Goal: Consume media (video, audio)

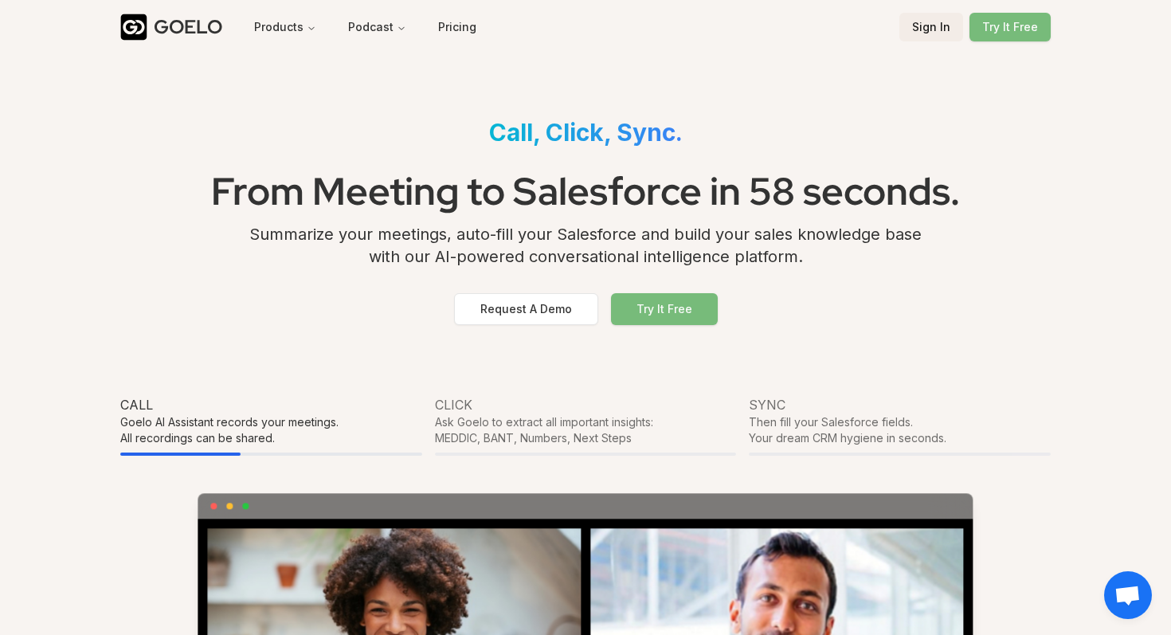
click at [928, 37] on button "Sign In" at bounding box center [932, 27] width 64 height 29
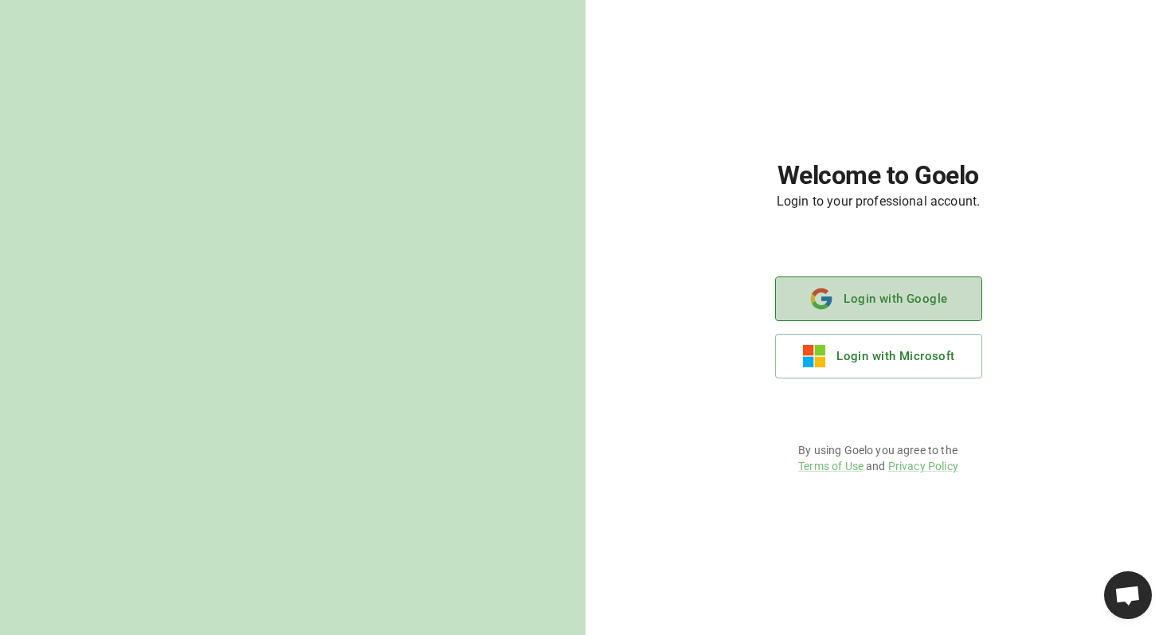
click at [904, 293] on button "Login with Google" at bounding box center [878, 299] width 207 height 45
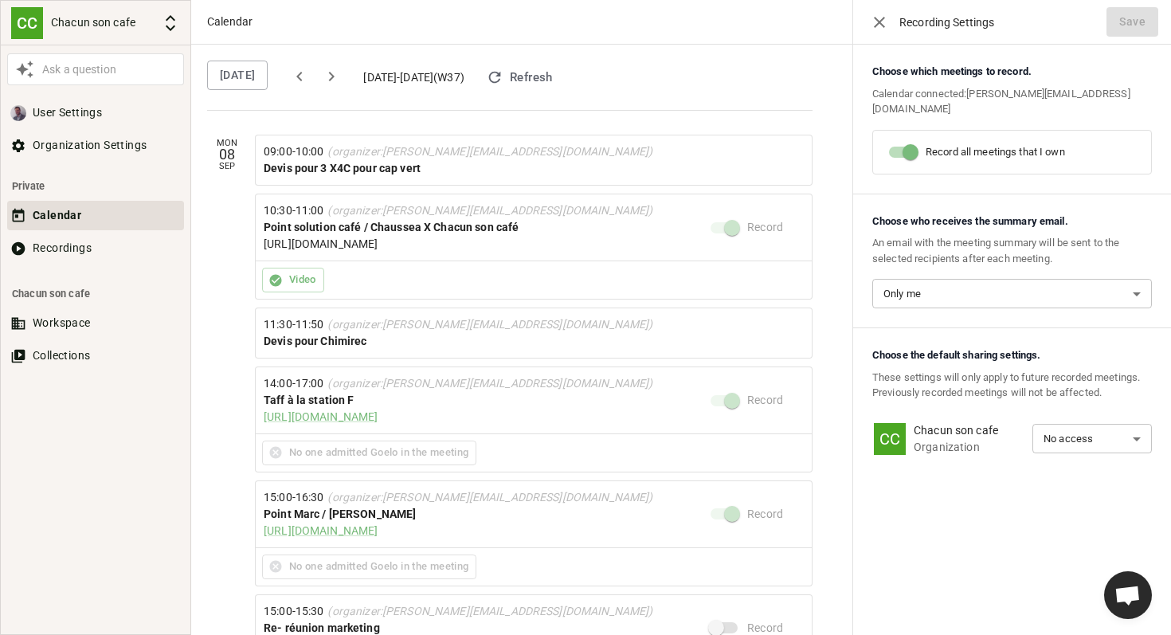
click at [378, 250] on link "[URL][DOMAIN_NAME]" at bounding box center [321, 243] width 114 height 13
click at [78, 246] on button "Recordings" at bounding box center [95, 247] width 177 height 29
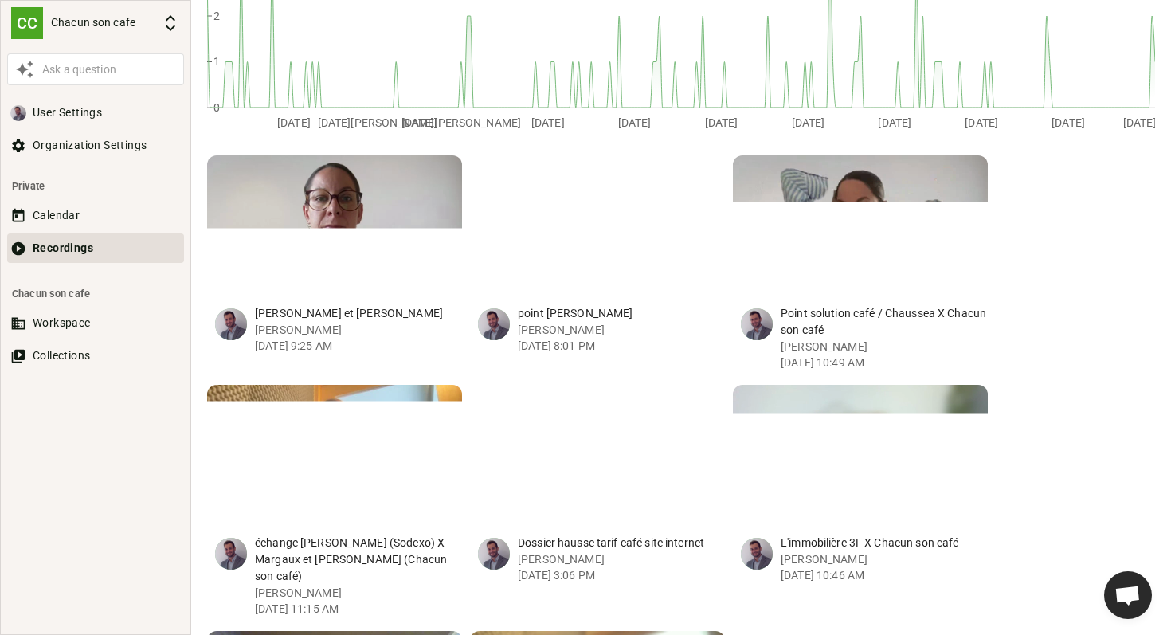
scroll to position [365, 0]
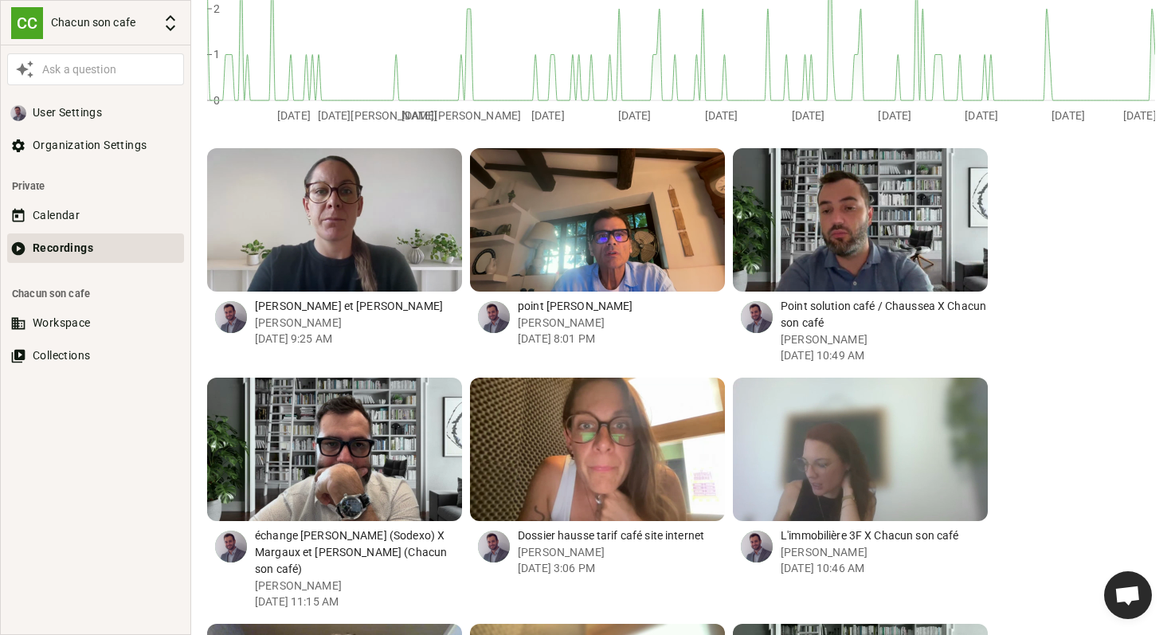
click at [866, 218] on div "button" at bounding box center [868, 219] width 15 height 143
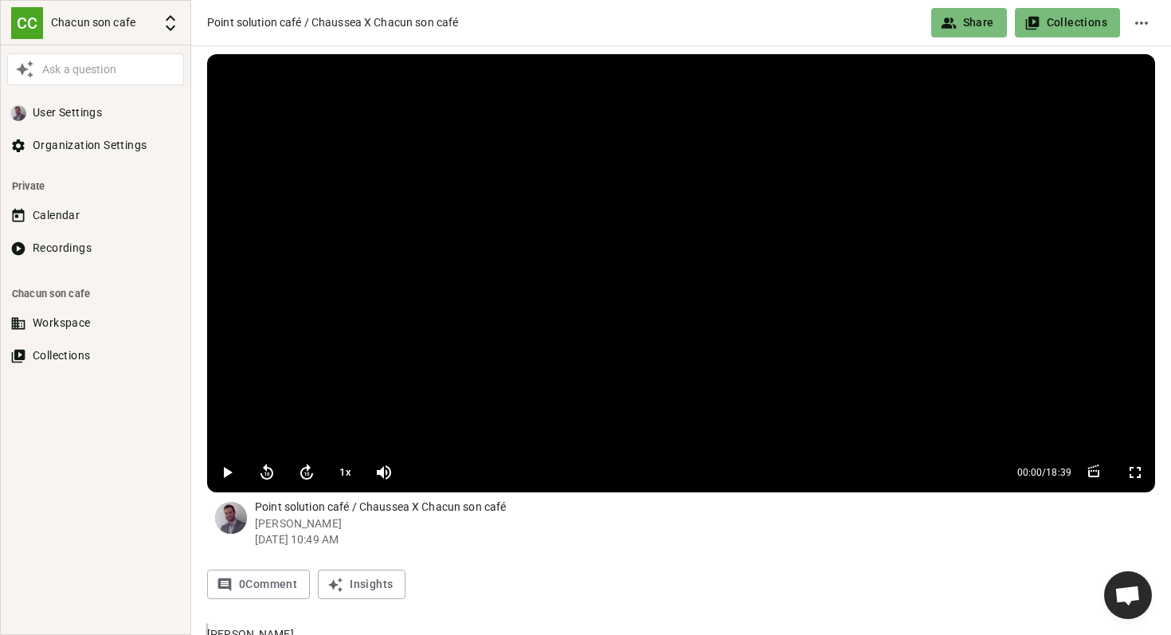
click at [226, 475] on icon "button" at bounding box center [228, 472] width 9 height 11
click at [346, 468] on button "1 x" at bounding box center [345, 473] width 29 height 32
click at [344, 470] on button "1.2 x" at bounding box center [345, 473] width 29 height 32
click at [352, 471] on button "1.5 x" at bounding box center [345, 473] width 29 height 32
click at [352, 471] on button "1.7 x" at bounding box center [345, 473] width 29 height 32
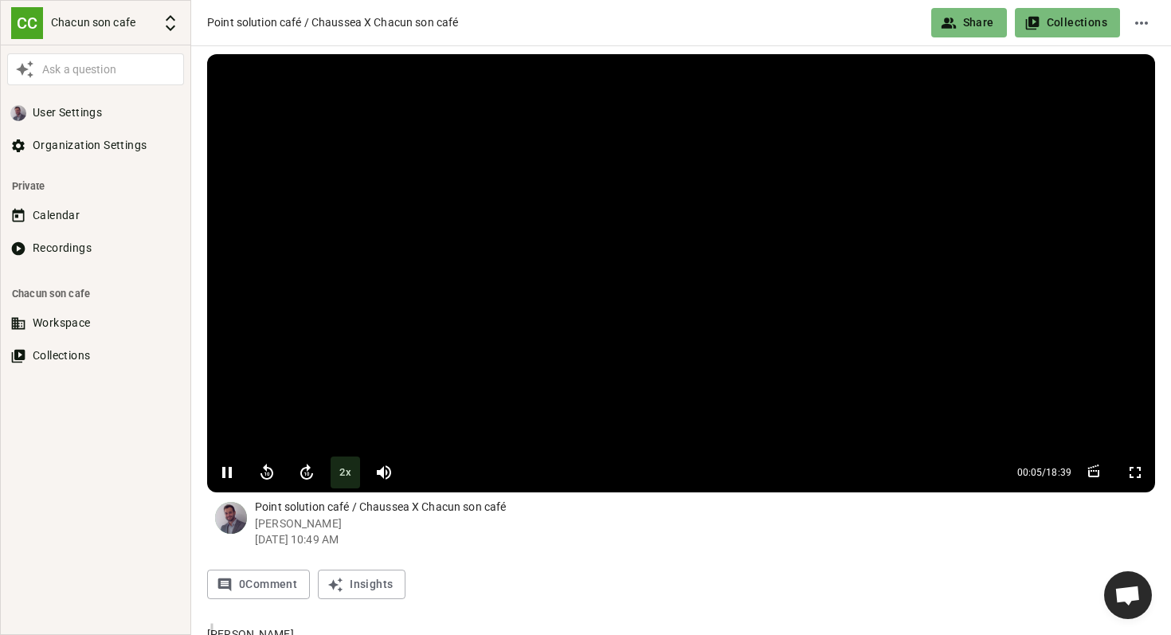
click at [352, 471] on button "2 x" at bounding box center [345, 473] width 29 height 32
click at [352, 471] on button "1 x" at bounding box center [345, 473] width 29 height 32
click at [352, 471] on button "1.2 x" at bounding box center [345, 473] width 29 height 32
click at [352, 471] on button "1.5 x" at bounding box center [345, 473] width 29 height 32
click at [352, 471] on button "1.7 x" at bounding box center [345, 473] width 29 height 32
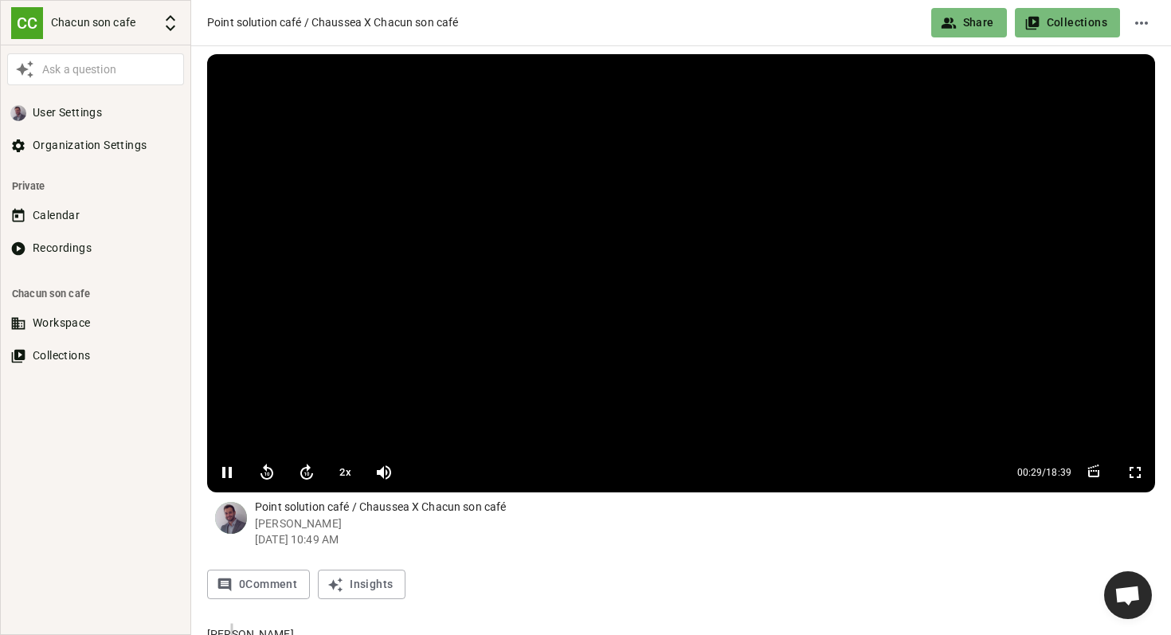
click at [536, 587] on div "0 Comment Insights" at bounding box center [681, 584] width 948 height 29
click at [302, 473] on icon "button" at bounding box center [306, 472] width 19 height 19
click at [351, 474] on button "2 x" at bounding box center [345, 473] width 29 height 32
click at [299, 474] on icon "button" at bounding box center [306, 472] width 19 height 19
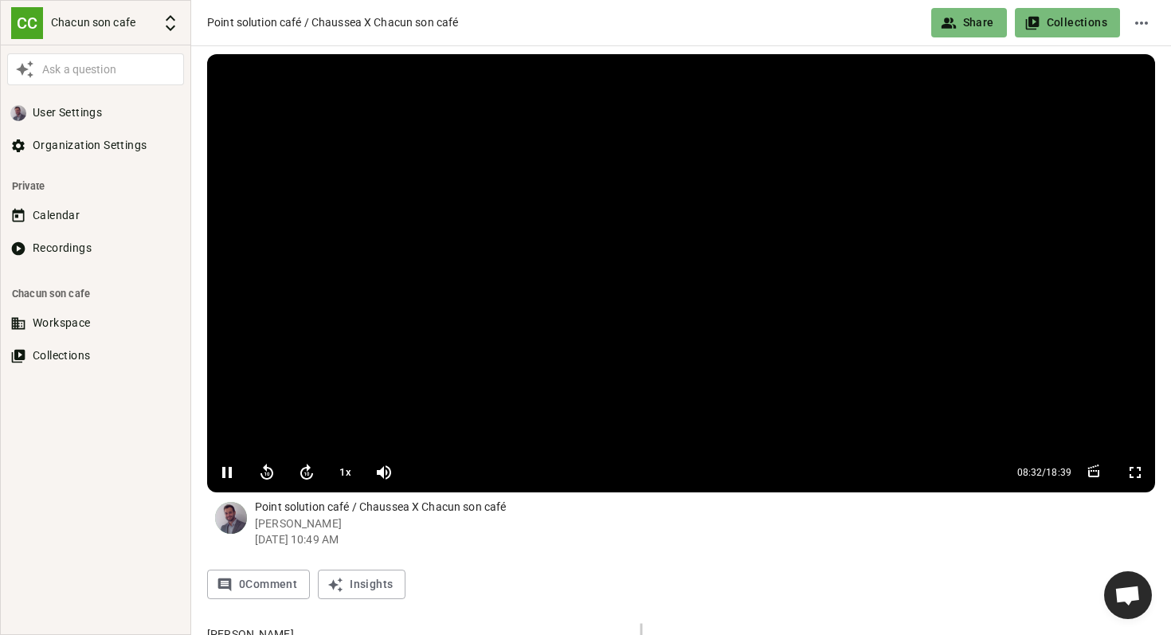
click at [299, 474] on icon "button" at bounding box center [306, 472] width 19 height 19
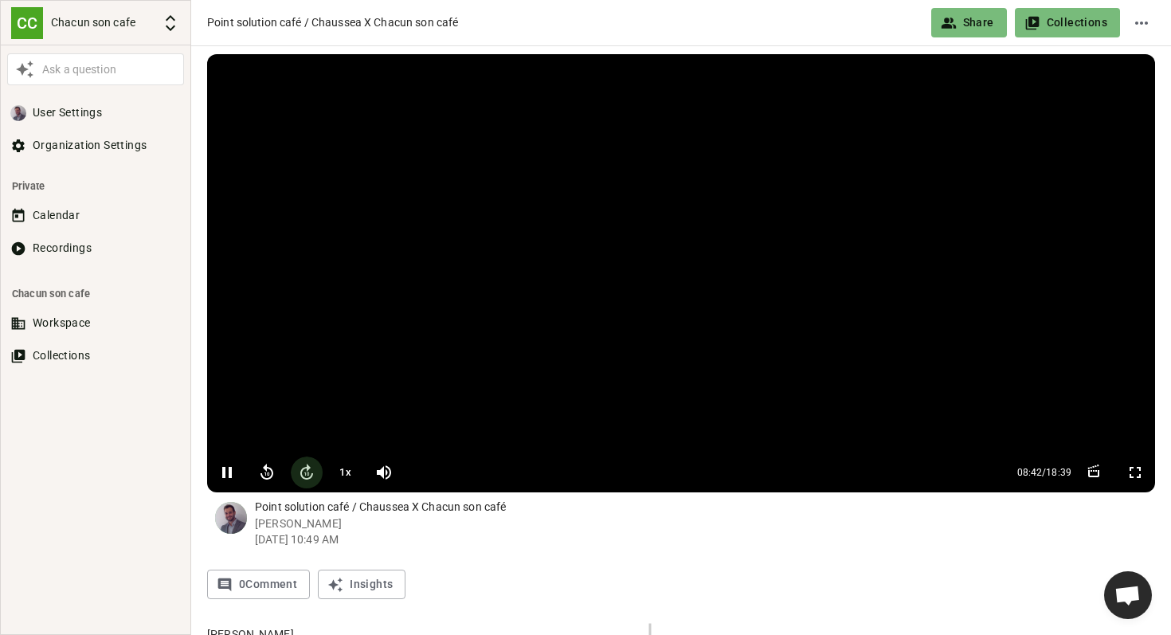
click at [299, 474] on icon "button" at bounding box center [306, 472] width 19 height 19
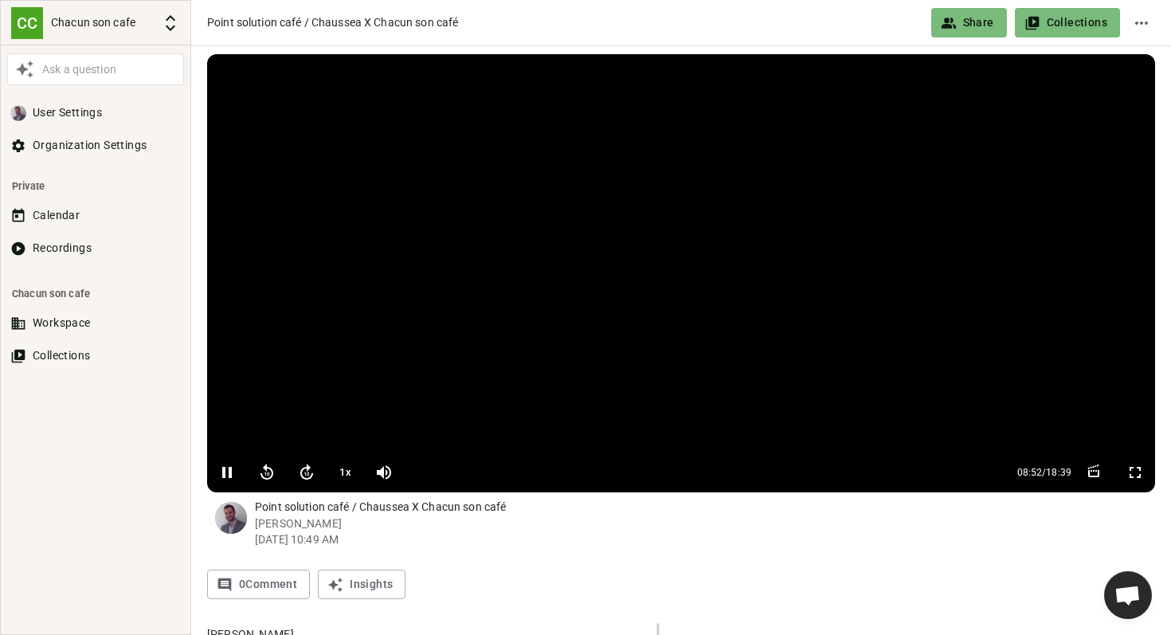
click at [299, 474] on icon "button" at bounding box center [306, 472] width 19 height 19
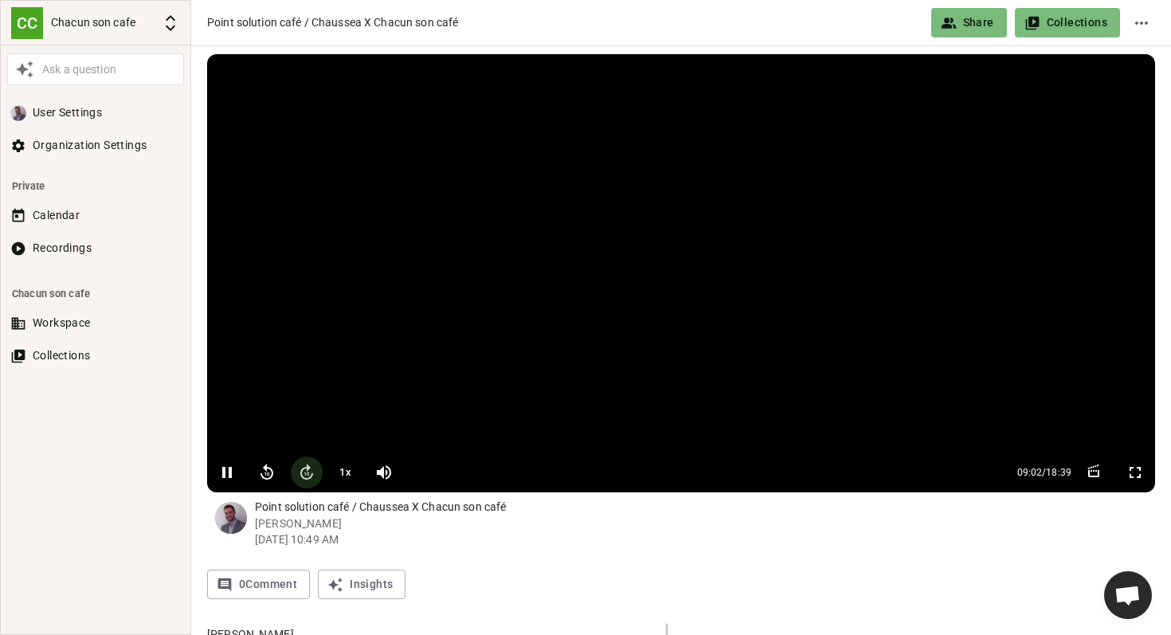
click at [299, 474] on icon "button" at bounding box center [306, 472] width 19 height 19
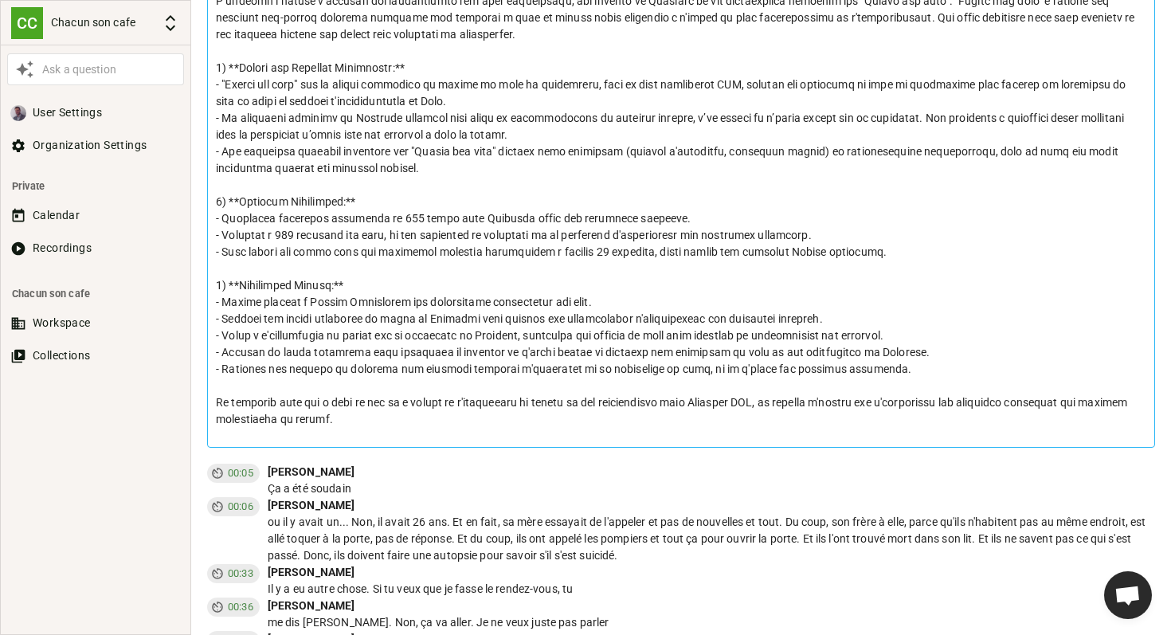
scroll to position [900, 0]
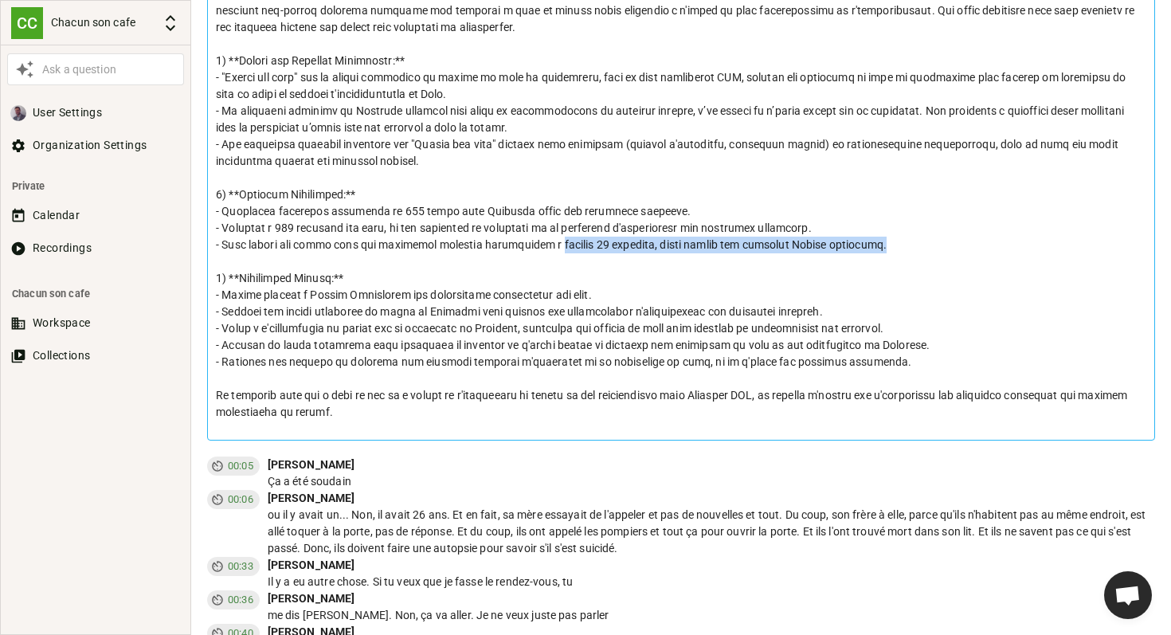
drag, startPoint x: 559, startPoint y: 247, endPoint x: 893, endPoint y: 237, distance: 333.2
click at [893, 237] on p at bounding box center [681, 170] width 931 height 502
click at [889, 241] on p at bounding box center [681, 170] width 931 height 502
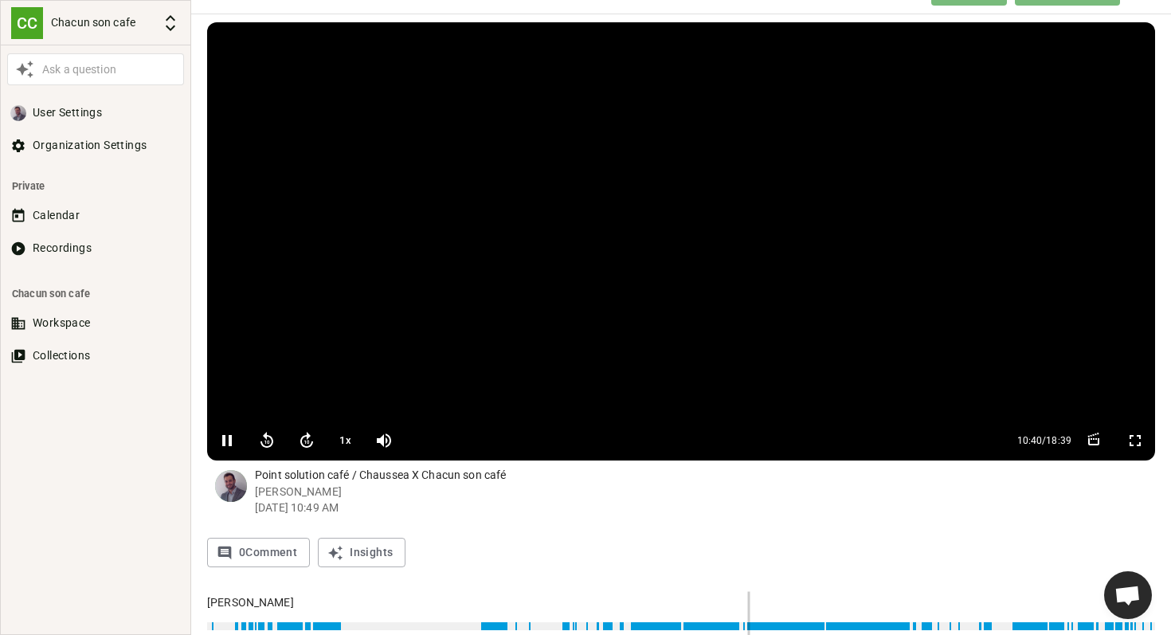
scroll to position [0, 0]
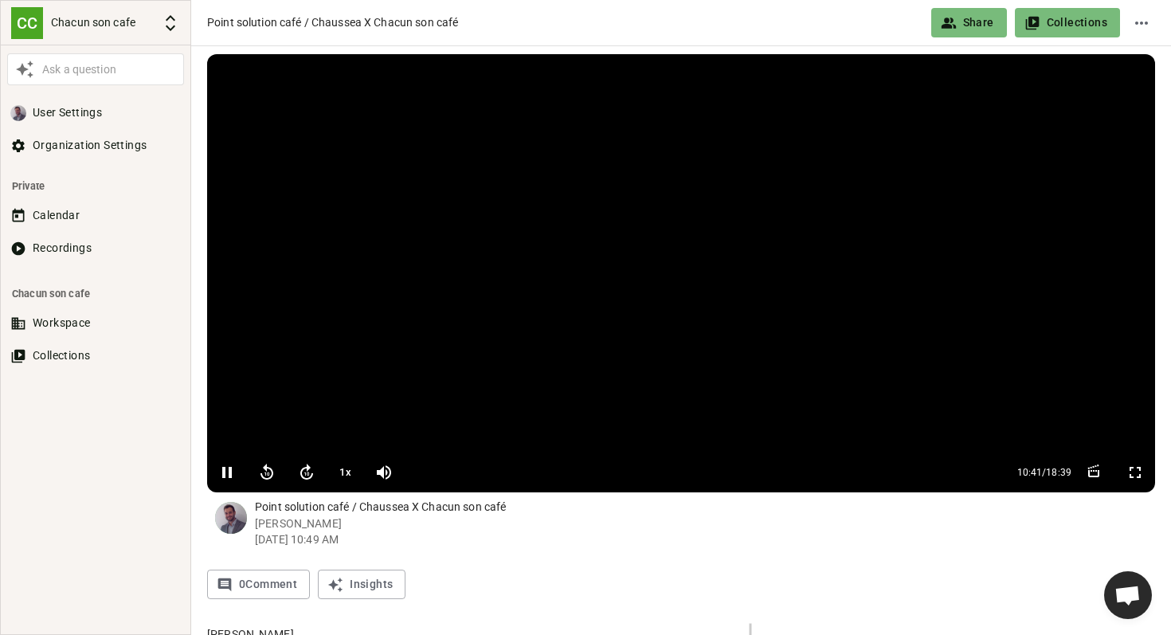
click at [226, 477] on icon "button" at bounding box center [227, 472] width 19 height 19
type input "642"
